Goal: Task Accomplishment & Management: Complete application form

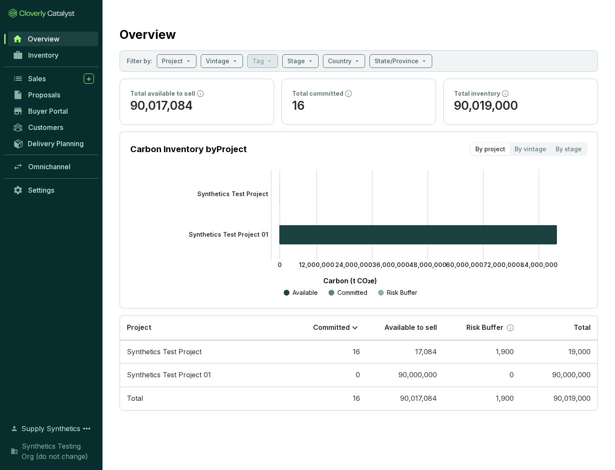
click at [53, 95] on span "Proposals" at bounding box center [44, 95] width 32 height 9
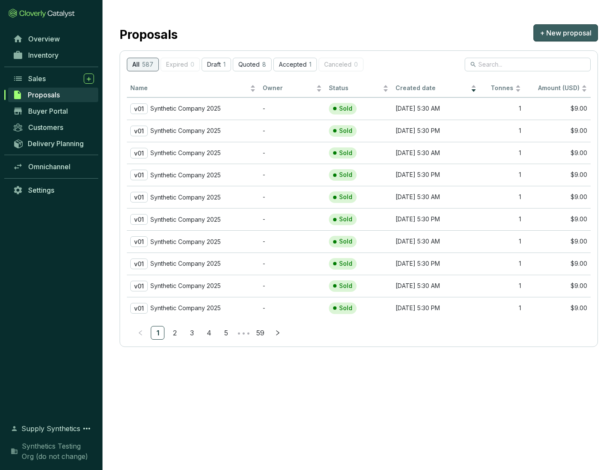
click at [565, 33] on span "+ New proposal" at bounding box center [566, 33] width 52 height 10
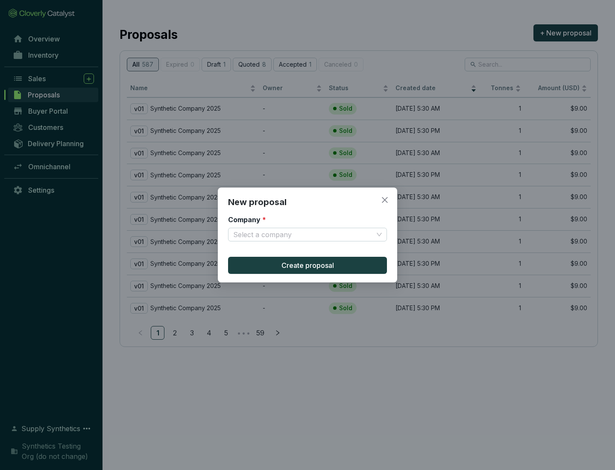
click at [303, 234] on input "Company *" at bounding box center [303, 234] width 140 height 13
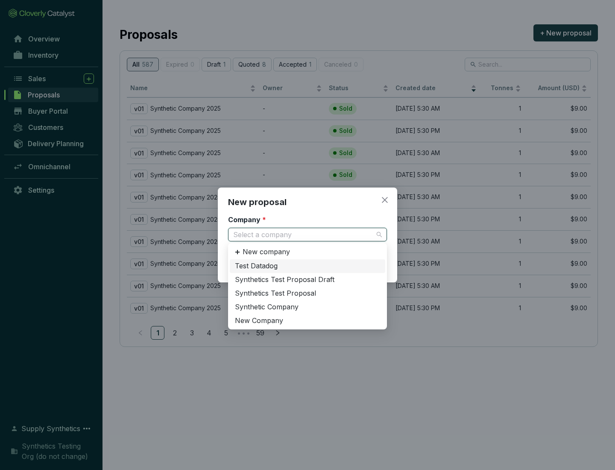
click at [307, 307] on div "Synthetic Company" at bounding box center [307, 306] width 145 height 9
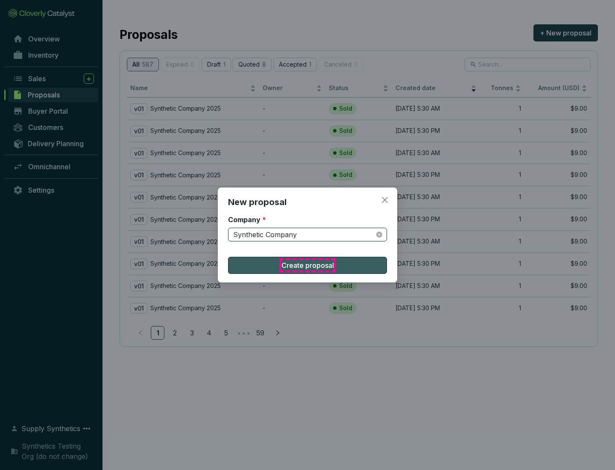
click at [307, 265] on span "Create proposal" at bounding box center [307, 265] width 53 height 10
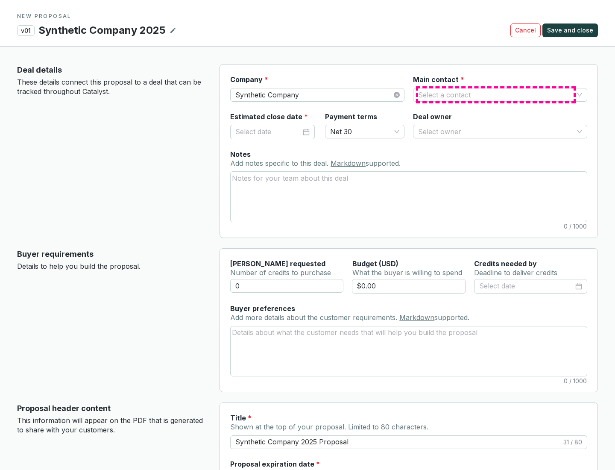
click at [496, 94] on input "Main contact *" at bounding box center [495, 94] width 155 height 13
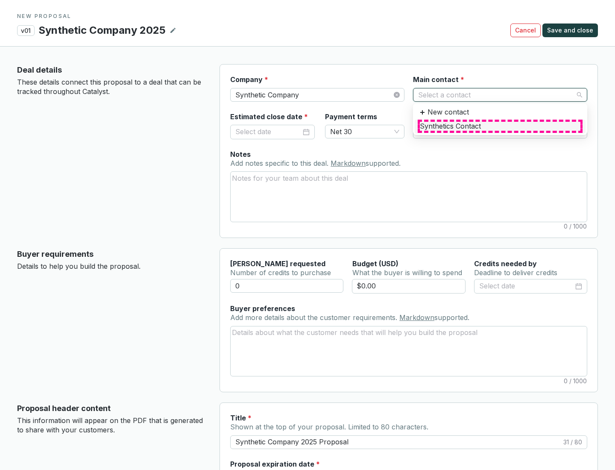
click at [500, 126] on div "Synthetics Contact" at bounding box center [500, 126] width 161 height 9
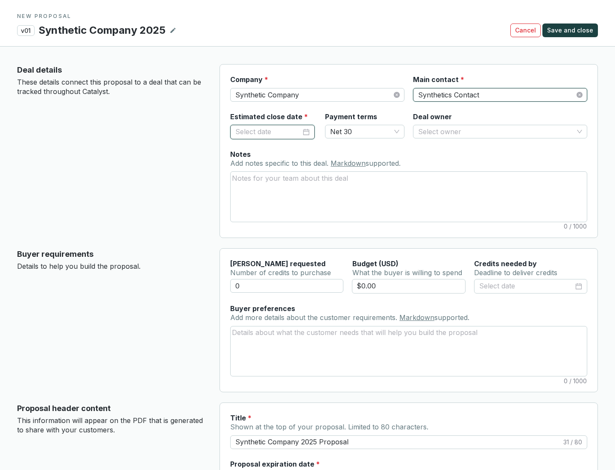
click at [268, 132] on input "Estimated close date *" at bounding box center [268, 131] width 66 height 11
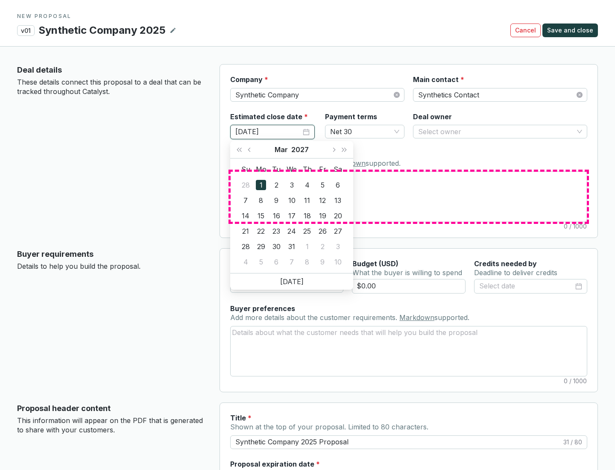
type input "[DATE]"
click at [409, 196] on textarea "Notes Add notes specific to this deal. Markdown supported." at bounding box center [409, 197] width 356 height 50
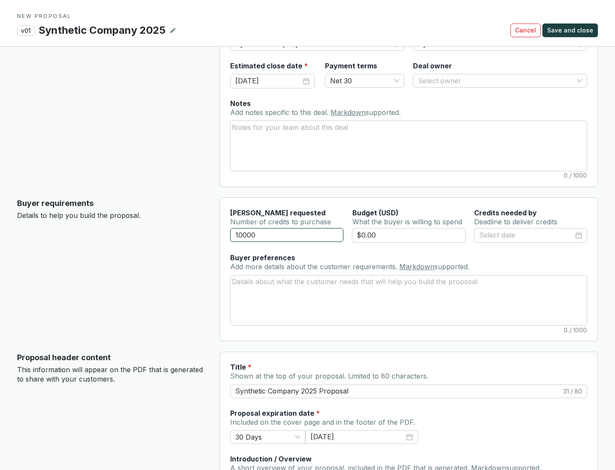
scroll to position [51, 0]
type input "10000"
type input "$0.00"
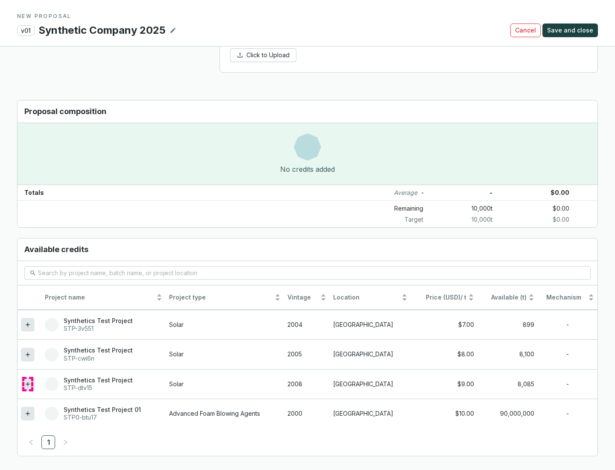
click at [28, 384] on icon at bounding box center [28, 384] width 4 height 4
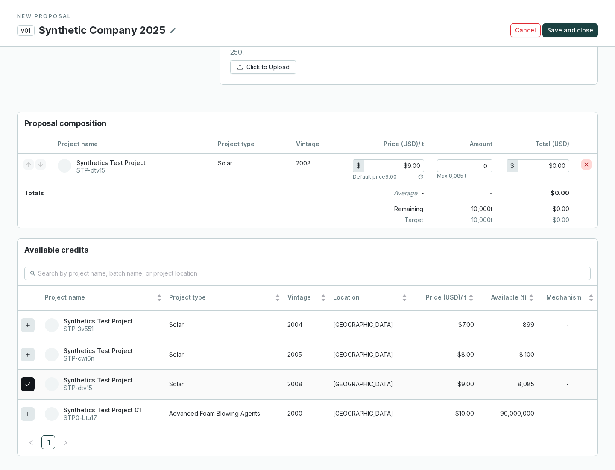
scroll to position [491, 0]
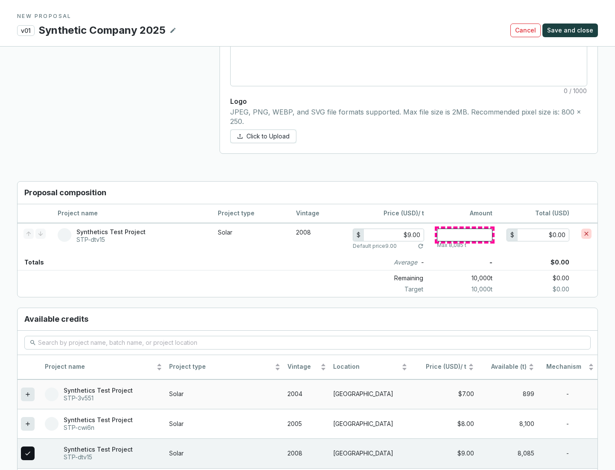
type input "1"
type input "$9.00"
type input "1"
click at [571, 30] on span "Save and close" at bounding box center [570, 30] width 46 height 9
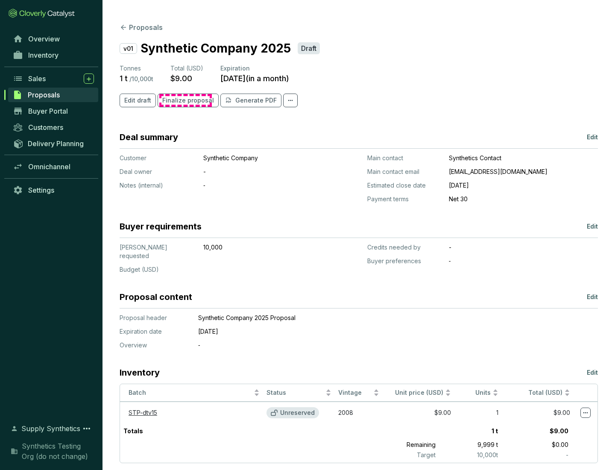
click at [185, 100] on span "Finalize proposal" at bounding box center [188, 100] width 52 height 9
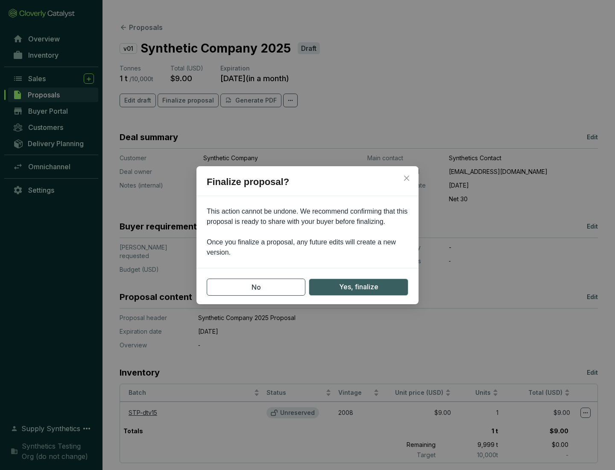
click at [358, 287] on span "Yes, finalize" at bounding box center [358, 286] width 39 height 11
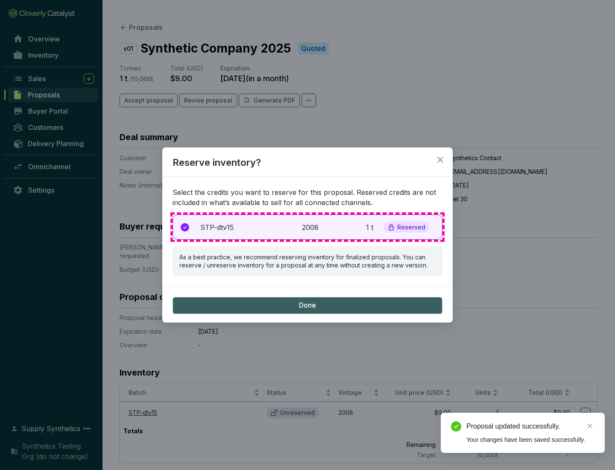
click at [307, 227] on p "2008" at bounding box center [311, 227] width 19 height 10
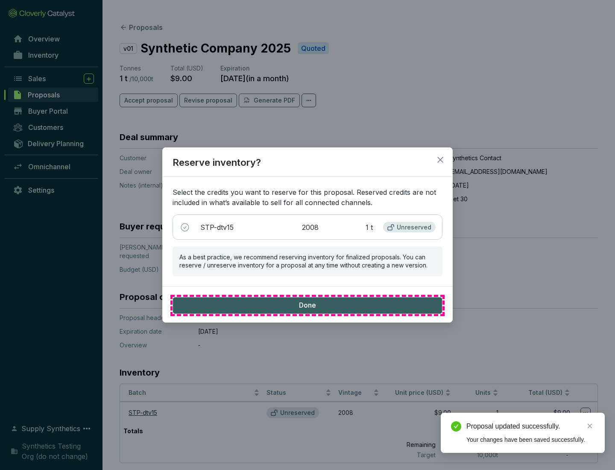
click at [307, 305] on span "Done" at bounding box center [307, 305] width 17 height 9
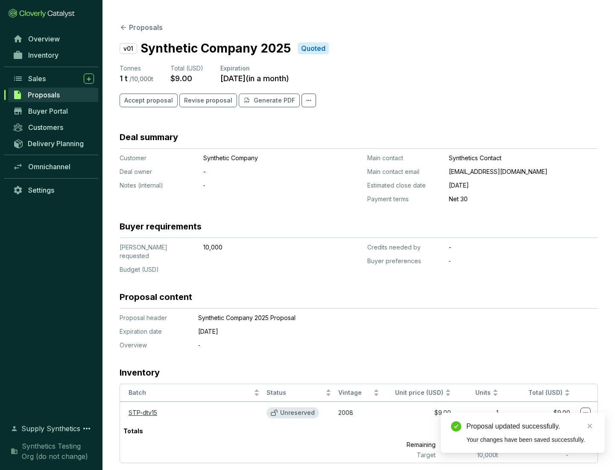
click at [530, 426] on div "Proposal updated successfully." at bounding box center [530, 426] width 128 height 10
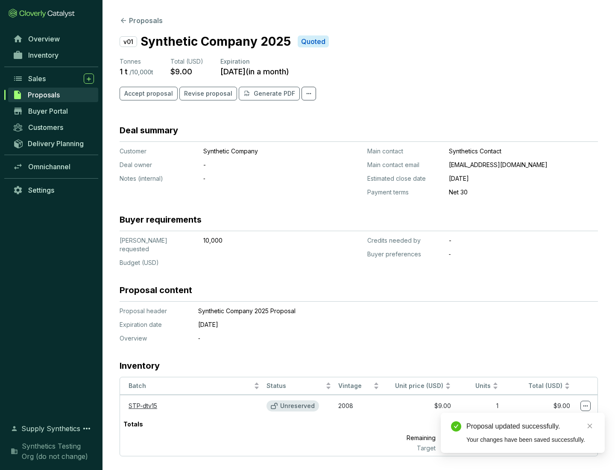
click at [585, 405] on icon at bounding box center [585, 405] width 5 height 1
click at [559, 416] on div "Proposal updated successfully. Your changes have been saved successfully." at bounding box center [523, 433] width 164 height 40
click at [530, 426] on div "Proposal updated successfully." at bounding box center [530, 426] width 128 height 10
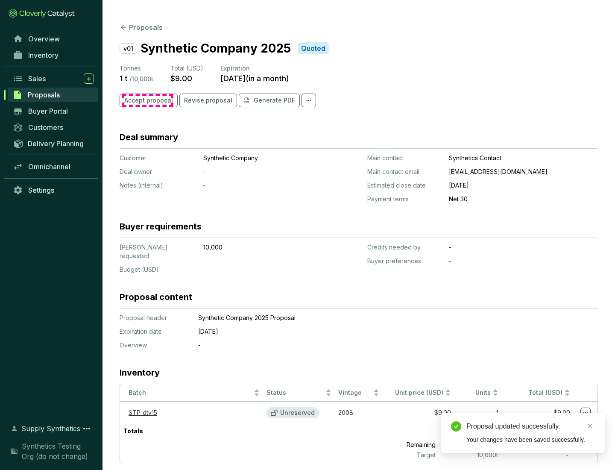
click at [147, 100] on span "Accept proposal" at bounding box center [148, 100] width 49 height 9
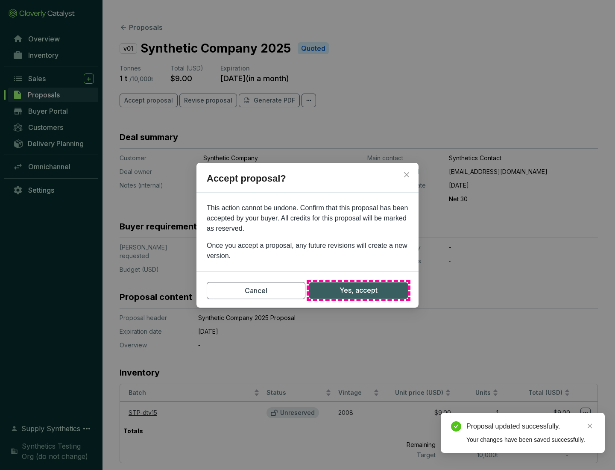
click at [358, 290] on span "Yes, accept" at bounding box center [359, 290] width 38 height 11
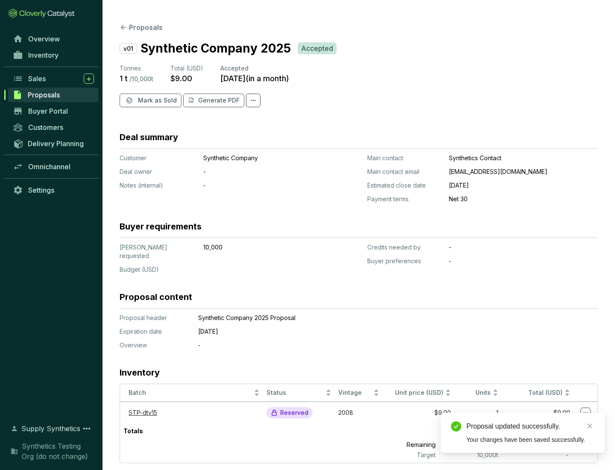
click at [156, 100] on span "Mark as Sold" at bounding box center [157, 100] width 39 height 9
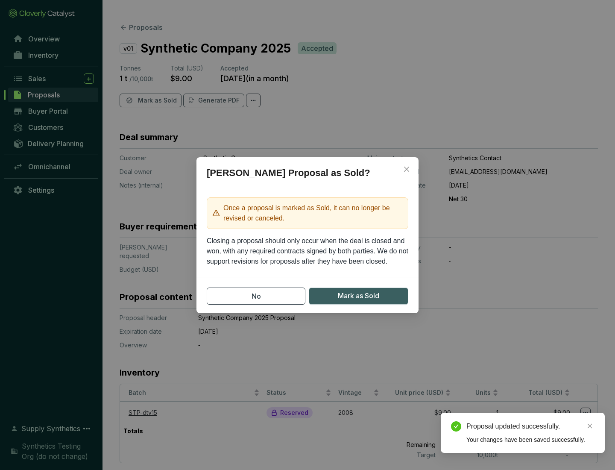
click at [358, 296] on span "Mark as Sold" at bounding box center [358, 295] width 41 height 11
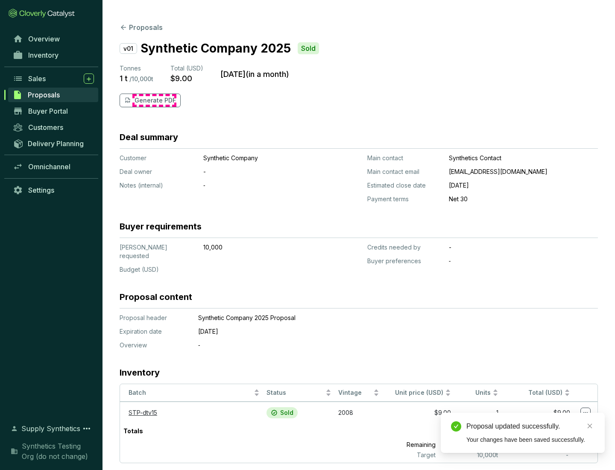
click at [154, 100] on p "Generate PDF" at bounding box center [155, 100] width 41 height 9
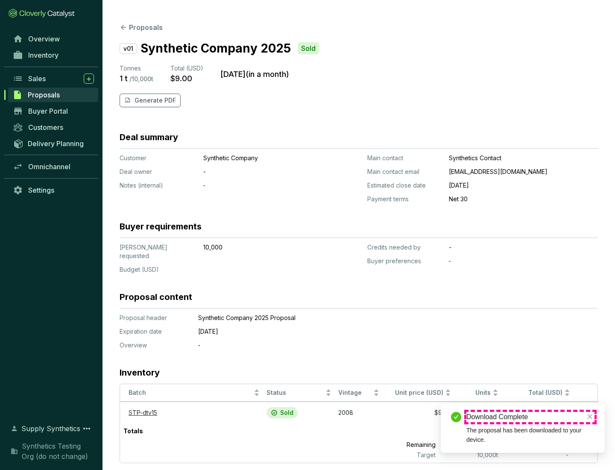
click at [530, 417] on div "Download Complete" at bounding box center [530, 417] width 128 height 10
